Goal: Task Accomplishment & Management: Use online tool/utility

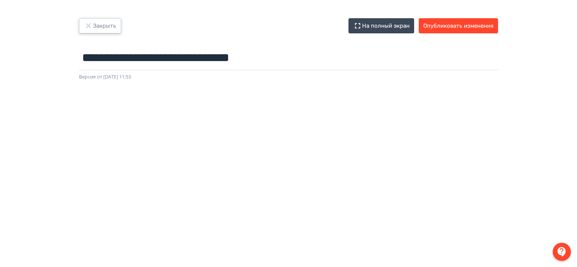
click at [88, 25] on icon "button" at bounding box center [88, 25] width 9 height 9
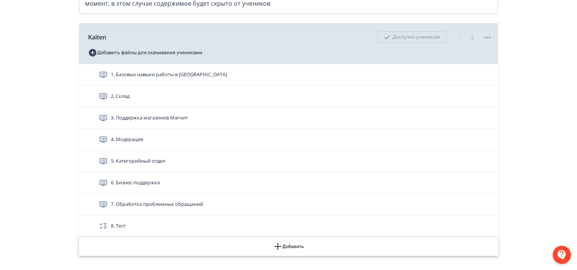
scroll to position [304, 0]
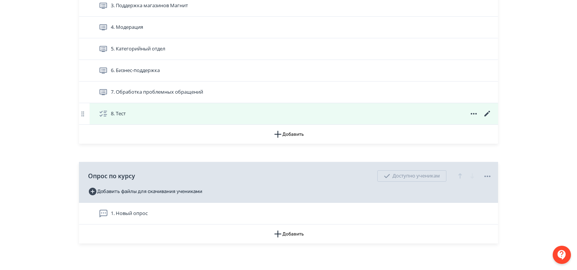
click at [486, 118] on icon at bounding box center [487, 113] width 9 height 9
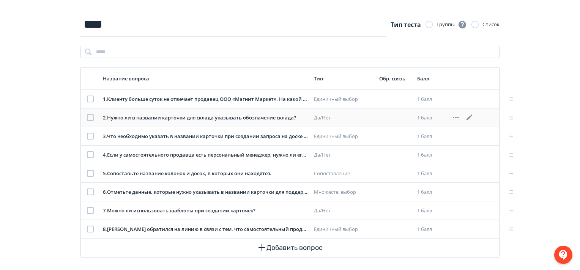
scroll to position [60, 0]
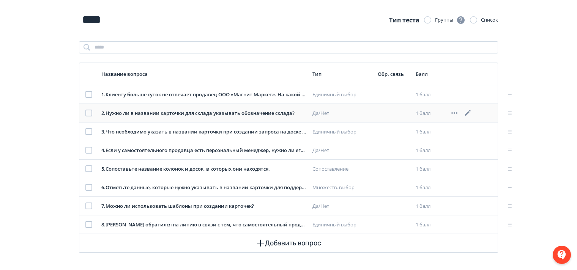
click at [470, 110] on icon at bounding box center [468, 113] width 6 height 6
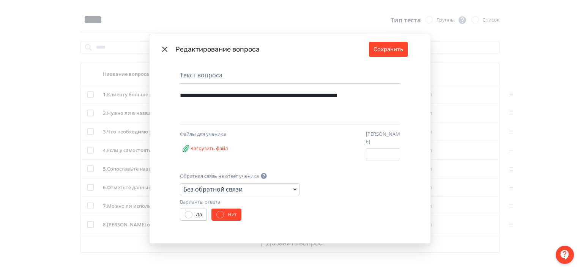
click at [293, 185] on icon "Modal" at bounding box center [294, 189] width 9 height 9
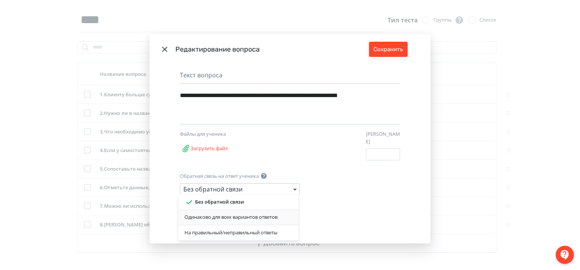
click at [254, 218] on div "Одинаково для всех вариантов ответов" at bounding box center [239, 218] width 108 height 8
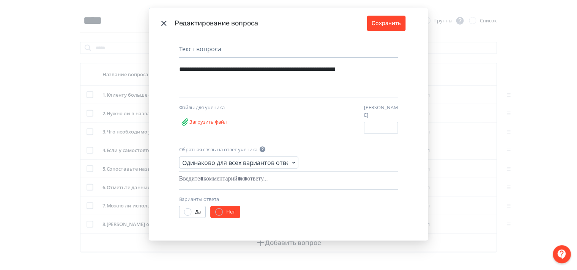
scroll to position [23, 0]
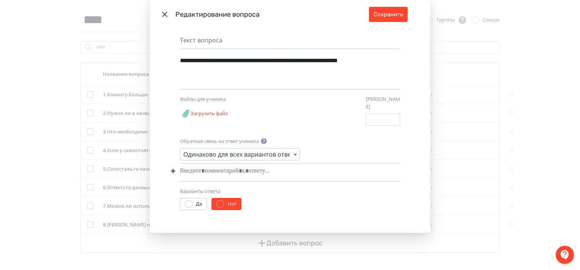
click at [259, 169] on div "Modal" at bounding box center [278, 171] width 197 height 14
click at [393, 17] on button "Сохранить" at bounding box center [388, 14] width 39 height 15
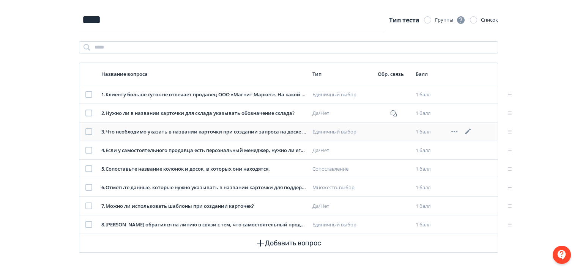
click at [469, 129] on icon at bounding box center [468, 131] width 9 height 9
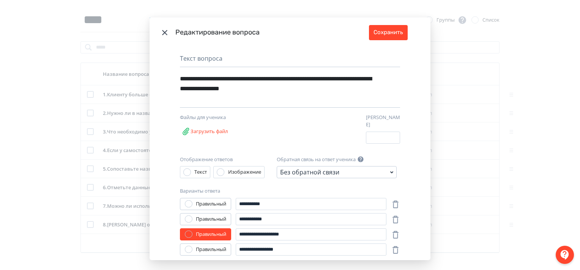
click at [164, 33] on icon "Modal" at bounding box center [164, 32] width 5 height 5
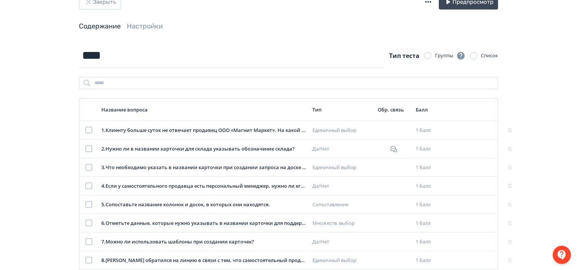
scroll to position [0, 0]
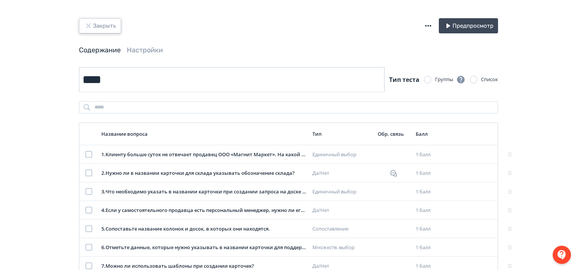
drag, startPoint x: 88, startPoint y: 25, endPoint x: 105, endPoint y: 89, distance: 65.6
click at [88, 26] on icon "button" at bounding box center [88, 25] width 9 height 9
